Goal: Task Accomplishment & Management: Complete application form

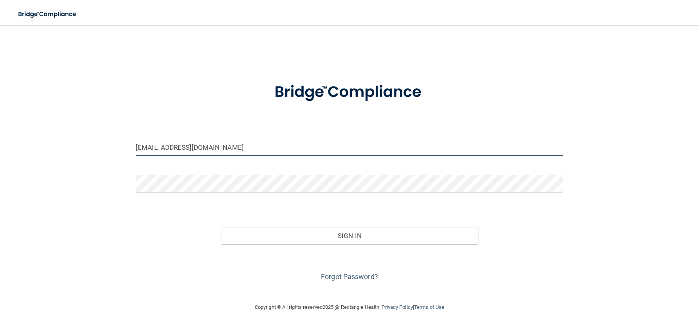
type input "[EMAIL_ADDRESS][DOMAIN_NAME]"
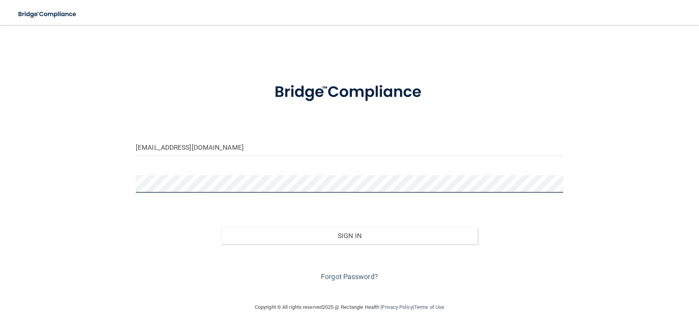
click at [221, 227] on button "Sign In" at bounding box center [349, 235] width 256 height 17
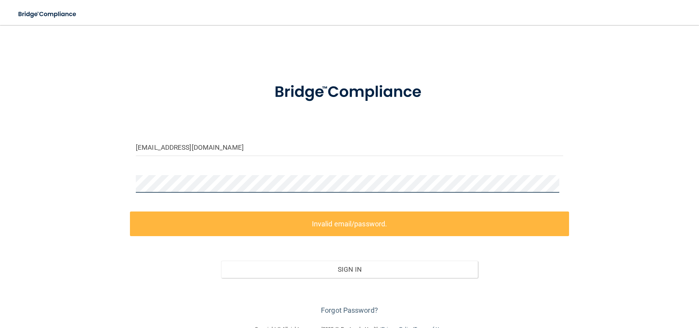
click at [106, 183] on div "[EMAIL_ADDRESS][DOMAIN_NAME] Invalid email/password. You don't have permission …" at bounding box center [350, 175] width 668 height 284
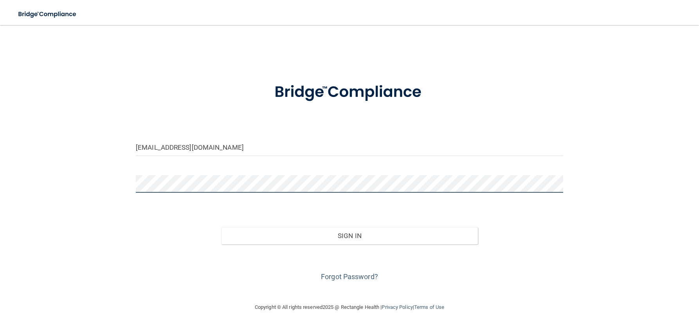
click at [221, 227] on button "Sign In" at bounding box center [349, 235] width 256 height 17
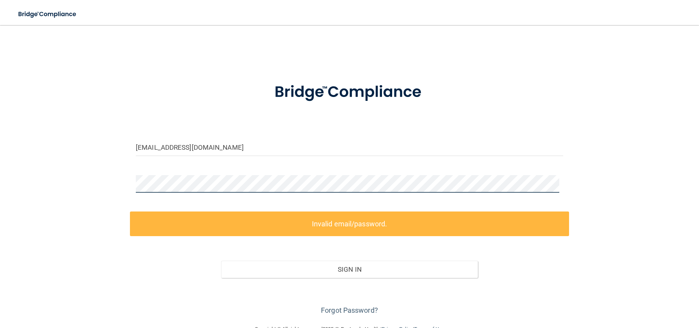
click at [109, 183] on div "[EMAIL_ADDRESS][DOMAIN_NAME] Invalid email/password. You don't have permission …" at bounding box center [350, 175] width 668 height 284
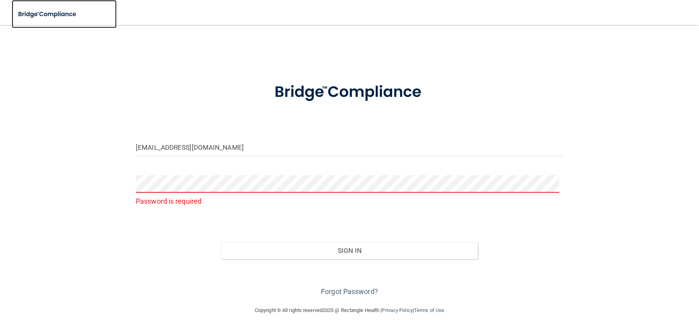
click at [40, 11] on img at bounding box center [48, 14] width 72 height 16
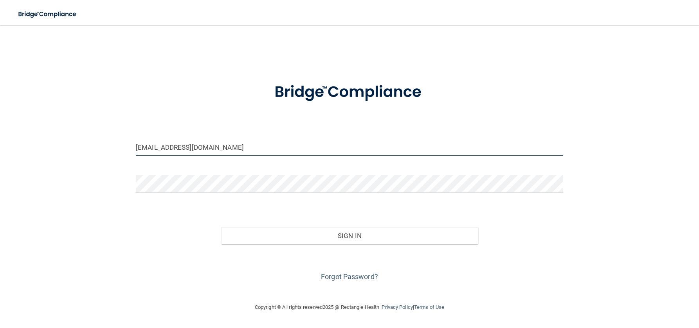
type input "[EMAIL_ADDRESS][DOMAIN_NAME]"
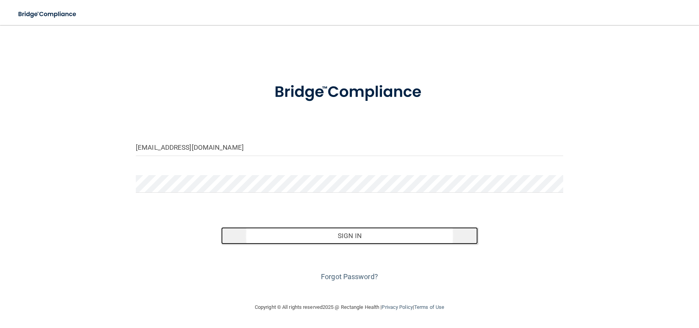
click at [359, 234] on button "Sign In" at bounding box center [349, 235] width 256 height 17
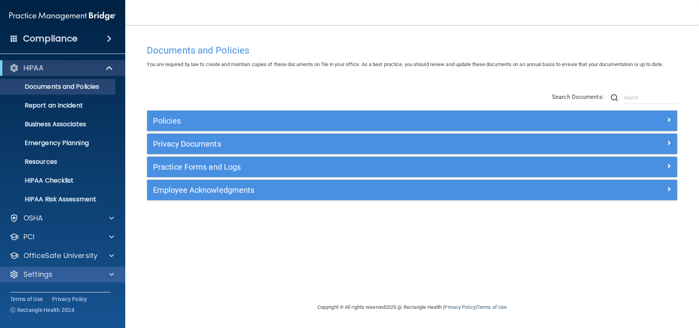
click at [42, 280] on div "Settings" at bounding box center [63, 275] width 126 height 16
click at [110, 273] on span at bounding box center [111, 274] width 5 height 9
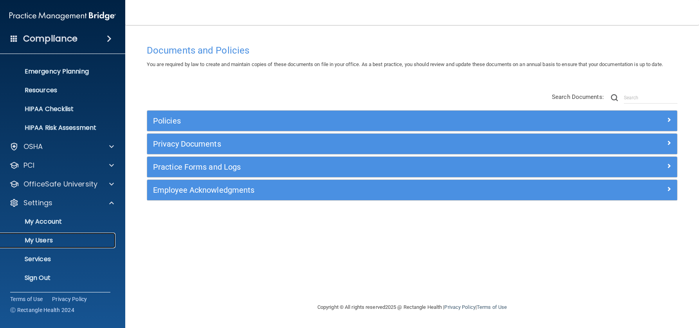
click at [47, 242] on p "My Users" at bounding box center [58, 241] width 107 height 8
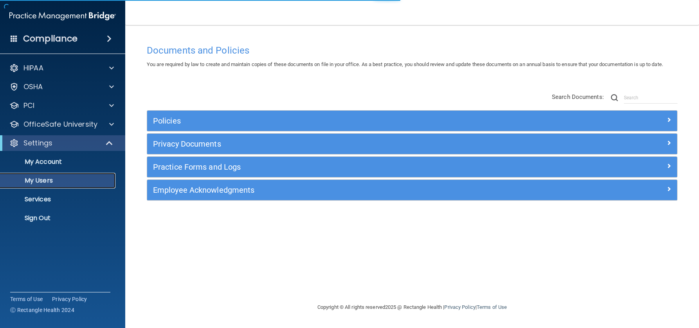
select select "20"
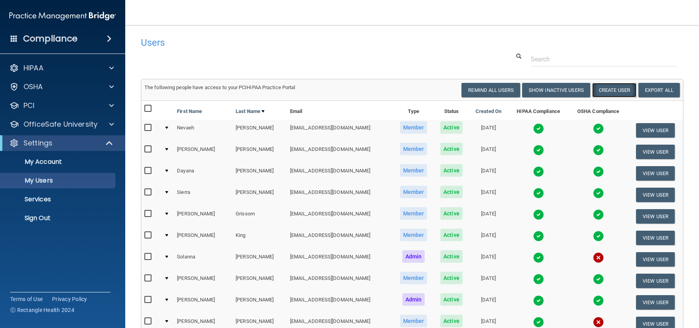
click at [599, 91] on button "Create User" at bounding box center [614, 90] width 44 height 14
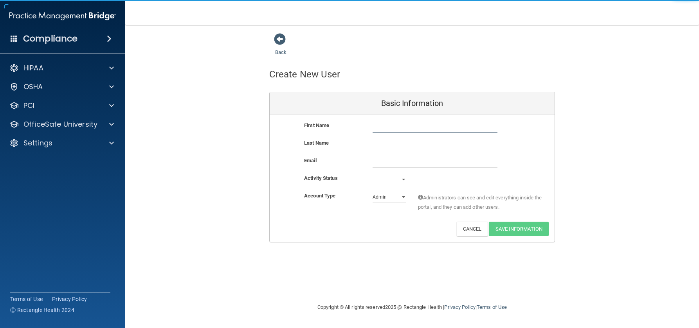
click at [395, 125] on input "text" at bounding box center [435, 127] width 125 height 12
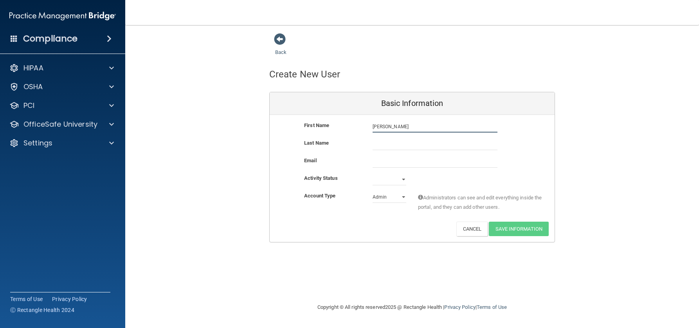
type input "Lori"
click at [407, 142] on input "text" at bounding box center [435, 145] width 125 height 12
type input "Marlin"
click at [421, 163] on input "email" at bounding box center [435, 162] width 125 height 12
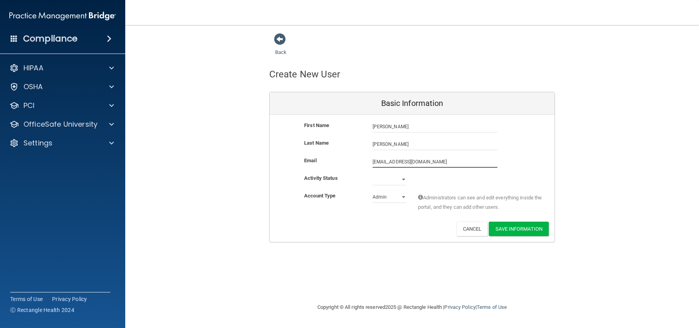
type input "jacksongracie@yahoo.com"
click at [401, 178] on select "Active Inactive" at bounding box center [390, 180] width 34 height 12
select select "active"
click at [373, 174] on select "Active Inactive" at bounding box center [390, 180] width 34 height 12
click at [402, 198] on select "Admin Member" at bounding box center [390, 197] width 34 height 12
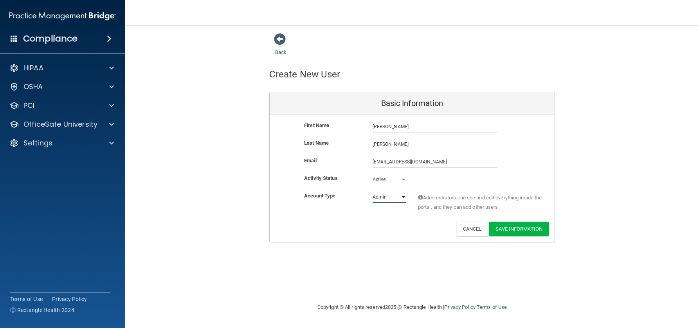
select select "practice_member"
click at [373, 191] on select "Admin Member" at bounding box center [390, 197] width 34 height 12
click at [527, 228] on button "Save Information" at bounding box center [519, 229] width 60 height 14
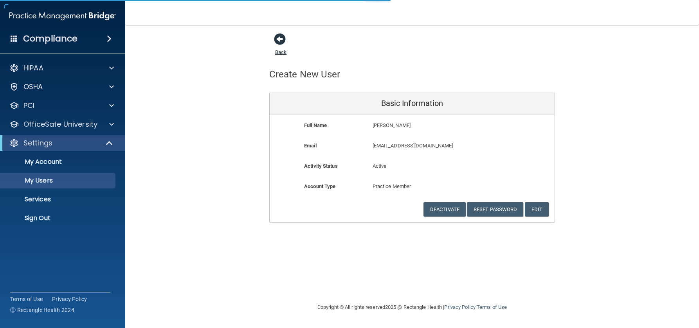
select select "20"
